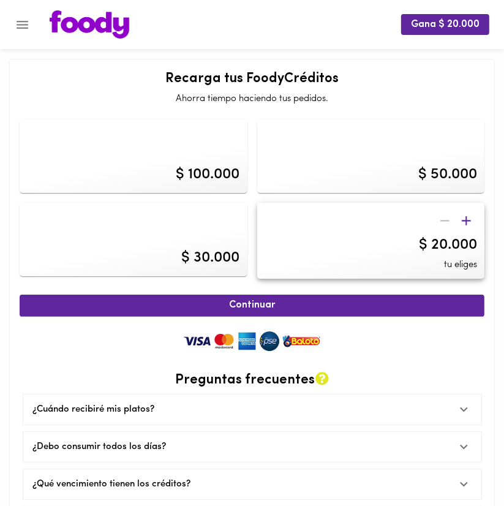
click at [18, 21] on icon "Menu" at bounding box center [22, 24] width 15 height 15
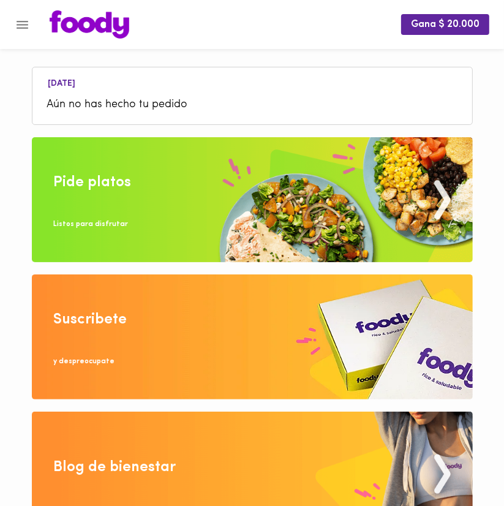
click at [28, 29] on icon "Menu" at bounding box center [22, 24] width 15 height 15
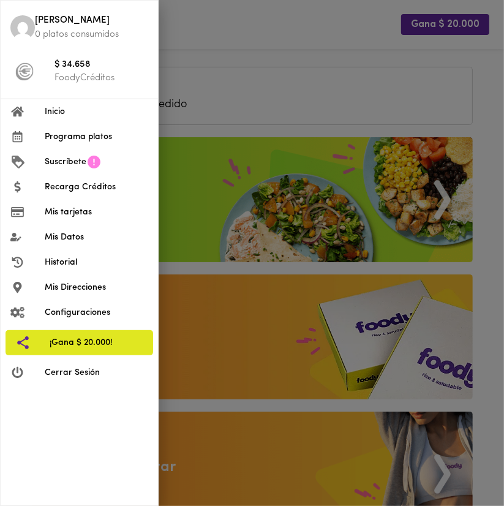
click at [77, 113] on span "Inicio" at bounding box center [96, 111] width 103 height 13
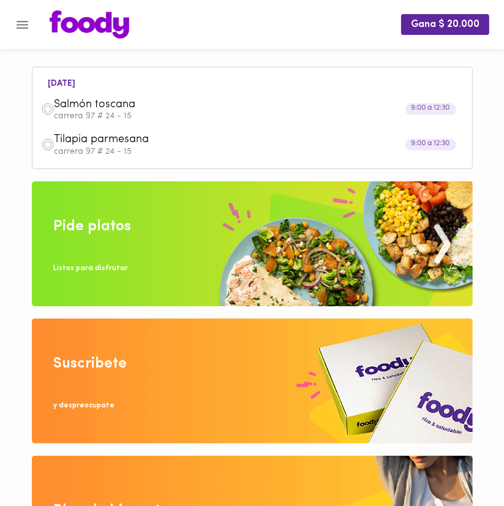
click at [125, 109] on span "Salmón toscana" at bounding box center [237, 105] width 366 height 14
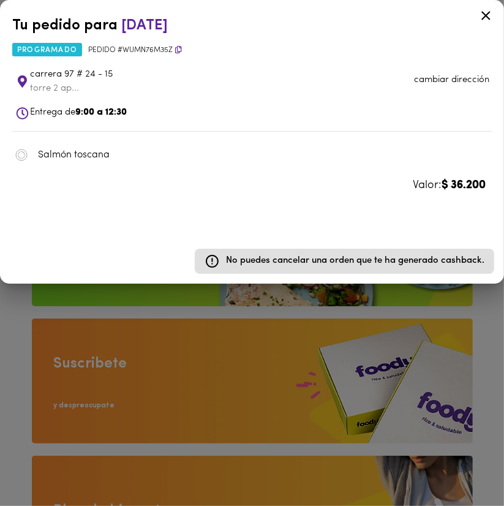
click at [99, 302] on div at bounding box center [252, 253] width 504 height 506
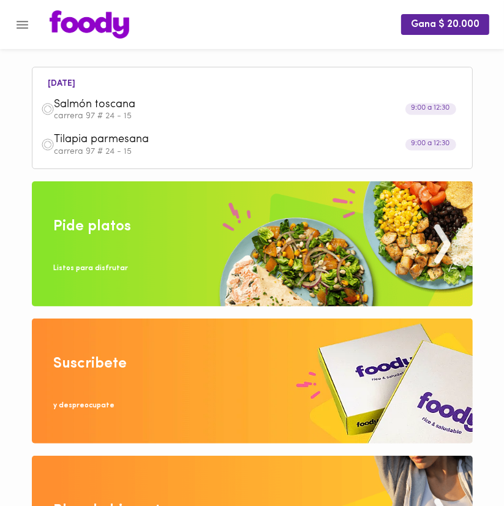
click at [114, 135] on span "Tilapia parmesana" at bounding box center [237, 140] width 366 height 14
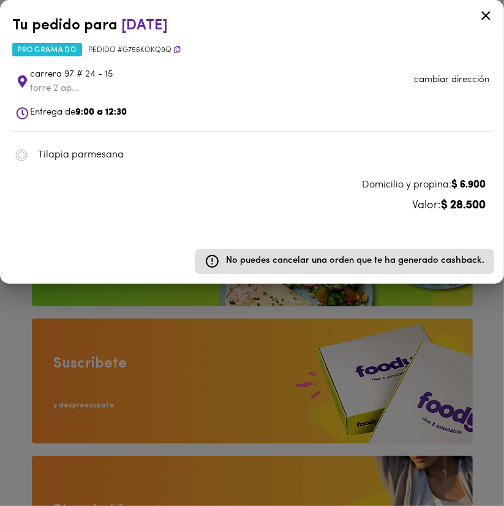
click at [160, 310] on div at bounding box center [252, 253] width 504 height 506
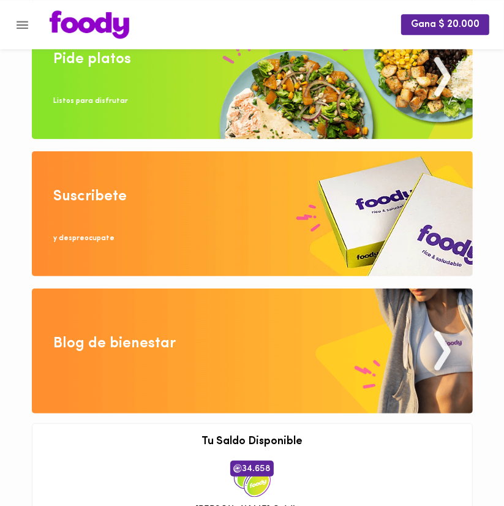
scroll to position [64, 0]
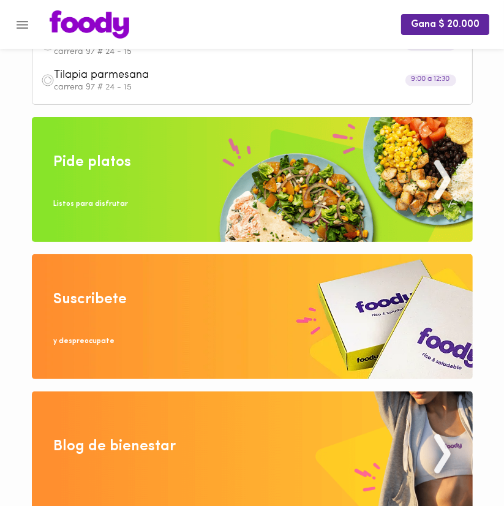
click at [161, 187] on img at bounding box center [252, 179] width 441 height 125
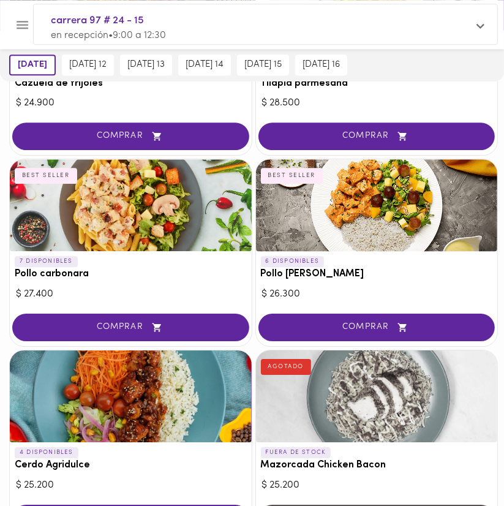
scroll to position [1940, 0]
